Goal: Information Seeking & Learning: Find specific fact

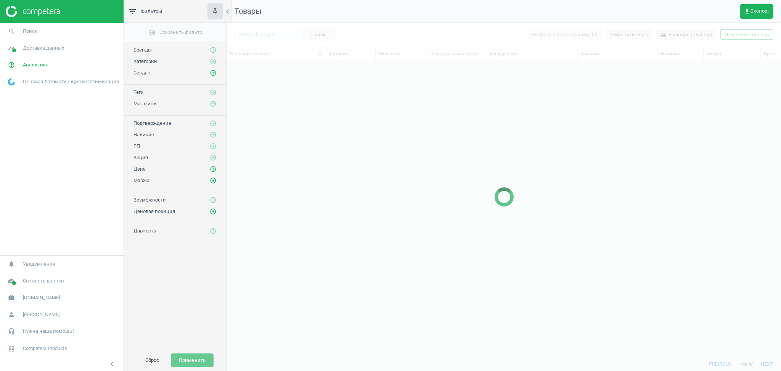
scroll to position [280, 546]
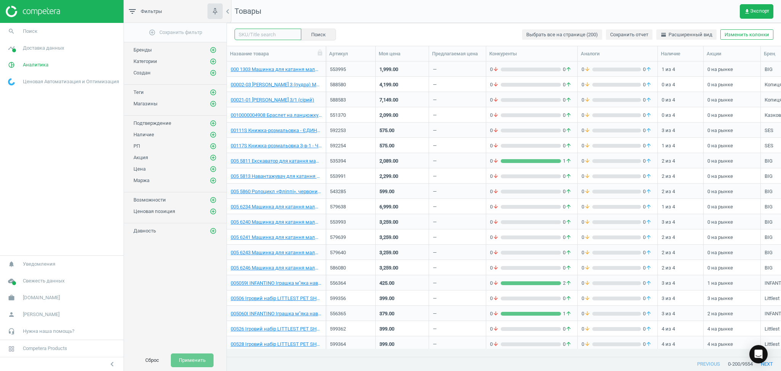
click at [259, 33] on input "text" at bounding box center [268, 34] width 67 height 11
paste input "553064"
type input "553064"
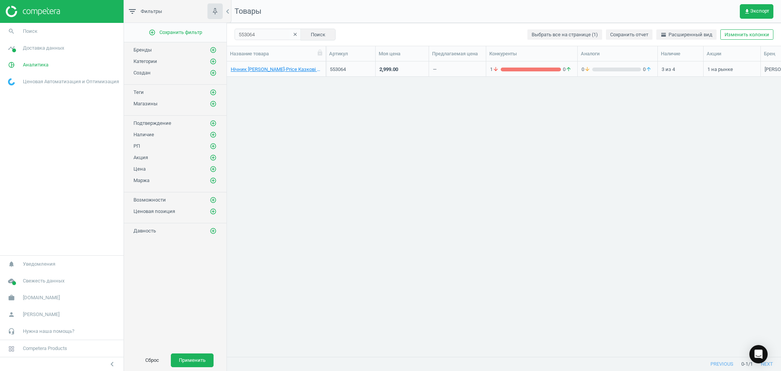
click at [448, 72] on div "—" at bounding box center [457, 68] width 49 height 13
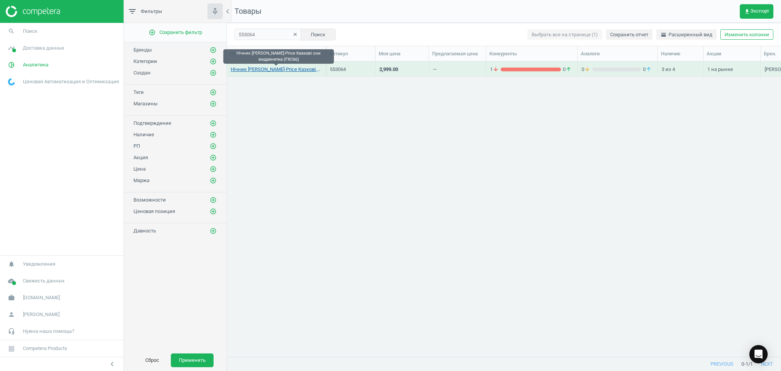
click at [292, 71] on link "Нічник Fisher-Price Казкові сни видренятка (FXC66)" at bounding box center [276, 69] width 91 height 7
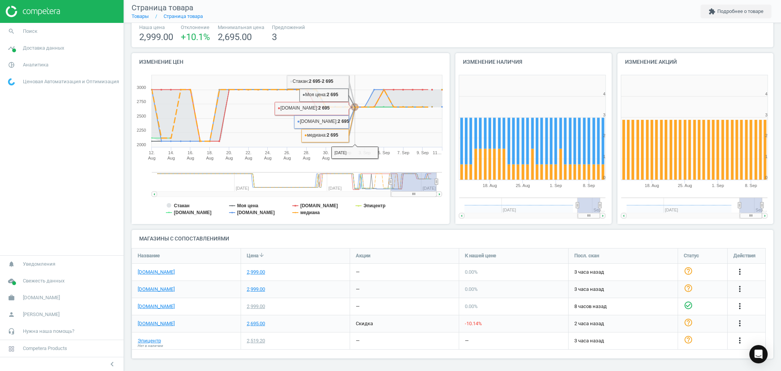
scroll to position [52, 0]
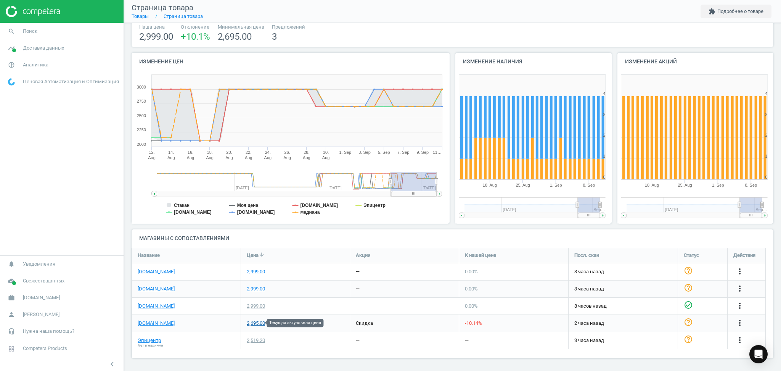
click at [255, 324] on div "2,695.00" at bounding box center [256, 323] width 18 height 7
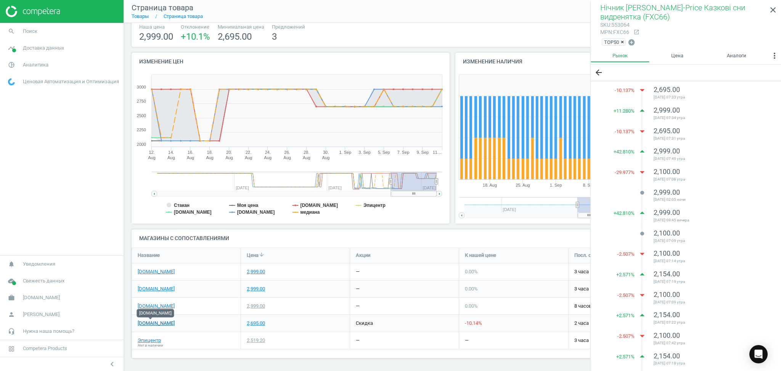
click at [157, 324] on link "antoshka.ua" at bounding box center [156, 323] width 37 height 7
click at [147, 289] on link "rozetka.com.ua" at bounding box center [156, 288] width 37 height 7
click at [35, 314] on span "[PERSON_NAME]" at bounding box center [41, 314] width 37 height 7
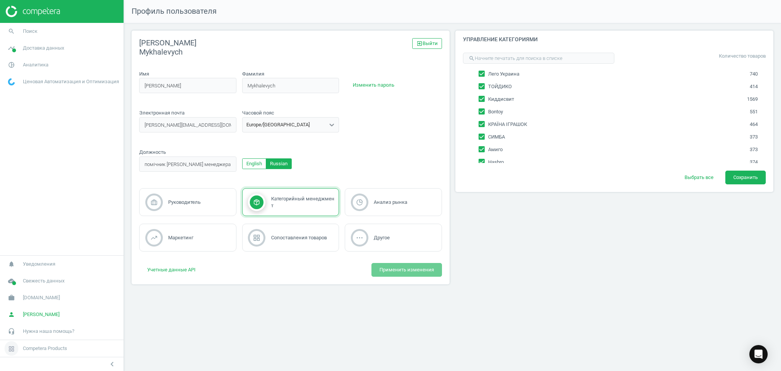
click at [48, 349] on span "Competera Products" at bounding box center [45, 348] width 44 height 7
click at [21, 349] on span at bounding box center [11, 348] width 23 height 17
click at [31, 282] on span "Свежесть данных" at bounding box center [44, 280] width 42 height 7
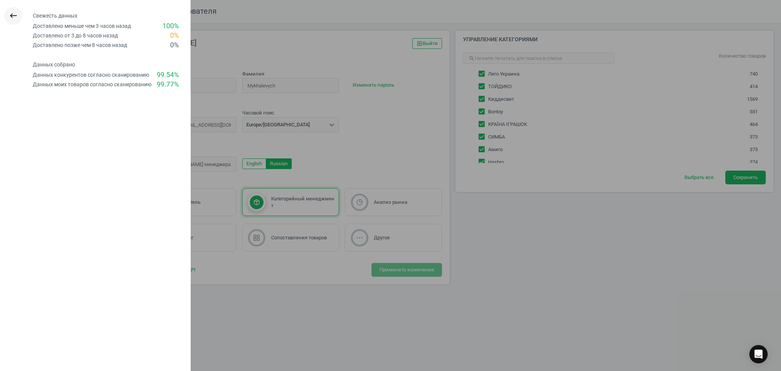
click at [11, 15] on icon "keyboard_backspace" at bounding box center [13, 15] width 9 height 9
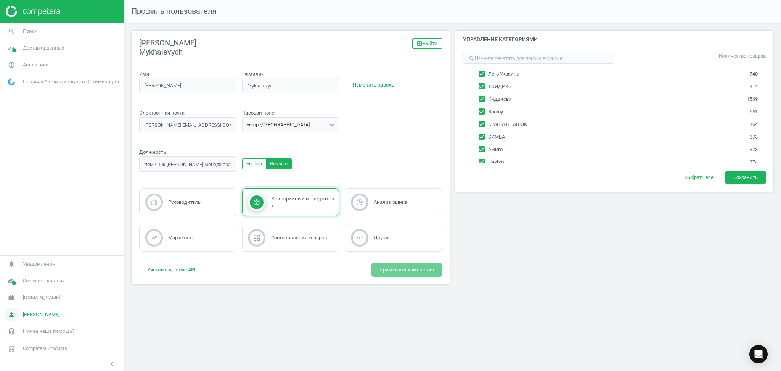
click at [38, 316] on span "[PERSON_NAME]" at bounding box center [41, 314] width 37 height 7
click at [27, 300] on span "[DOMAIN_NAME]" at bounding box center [41, 297] width 37 height 7
click at [654, 317] on div "Профиль пользователя Iryna Mykhalevych exit_to_app Выйти Имя Iryna first_name_i…" at bounding box center [452, 185] width 657 height 371
click at [61, 176] on nav "search Поиск timeline Доставка данных Обзор Сведения о сопоставлениях Сопоставл…" at bounding box center [62, 125] width 124 height 205
click at [14, 3] on div at bounding box center [62, 11] width 124 height 23
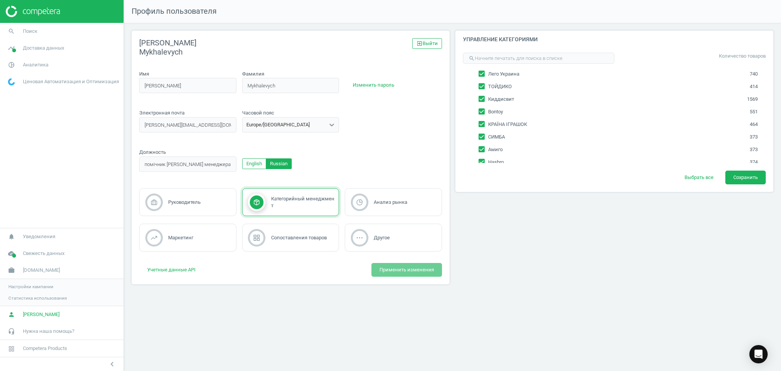
click at [39, 8] on img at bounding box center [33, 11] width 54 height 11
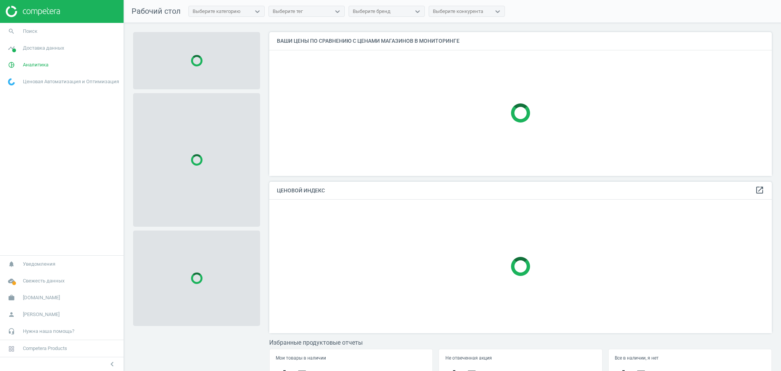
scroll to position [159, 511]
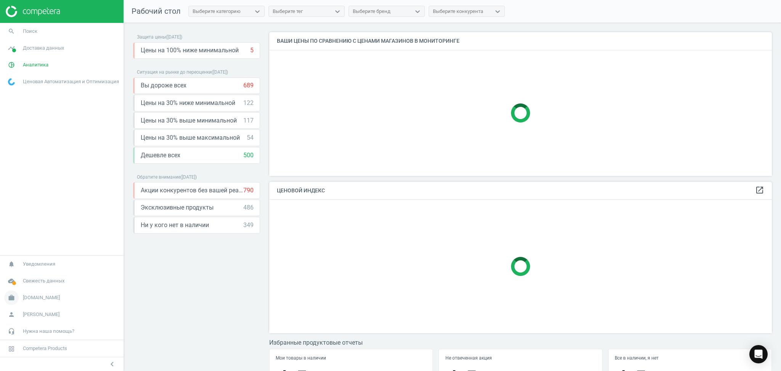
click at [15, 296] on icon "work" at bounding box center [11, 297] width 14 height 14
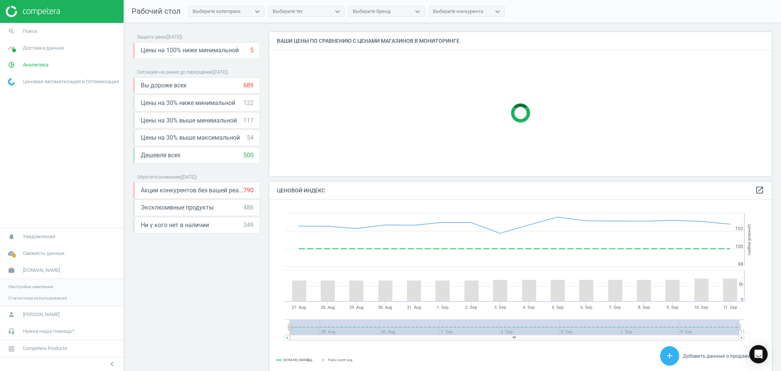
scroll to position [191, 511]
click at [19, 285] on span "Настройки кампании" at bounding box center [30, 287] width 45 height 6
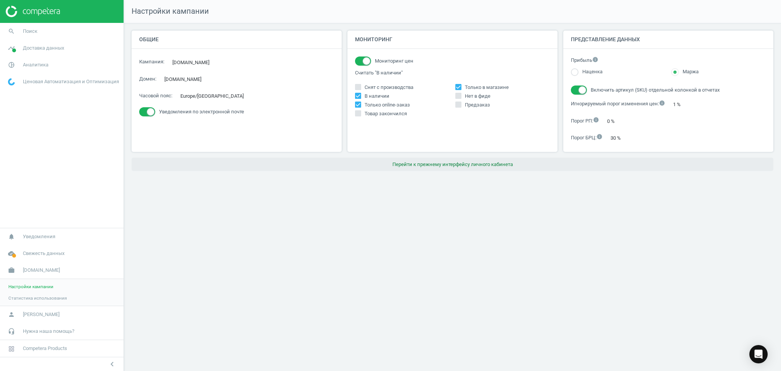
click at [495, 164] on button "Перейти к прежнему интерфейсу личного кабинета" at bounding box center [453, 165] width 642 height 14
